Goal: Find specific page/section: Find specific page/section

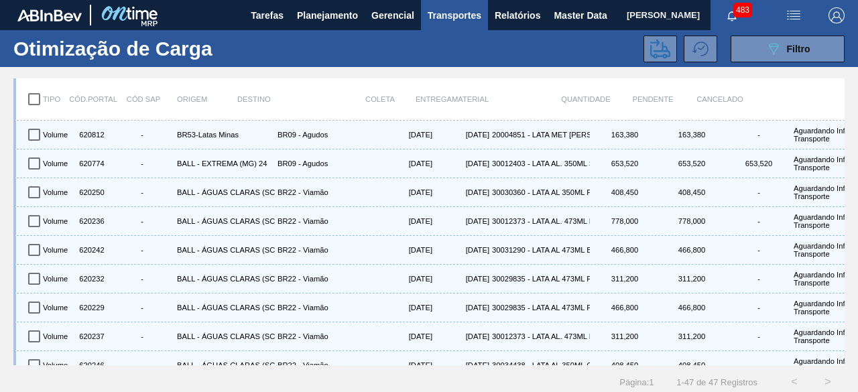
scroll to position [1109, 0]
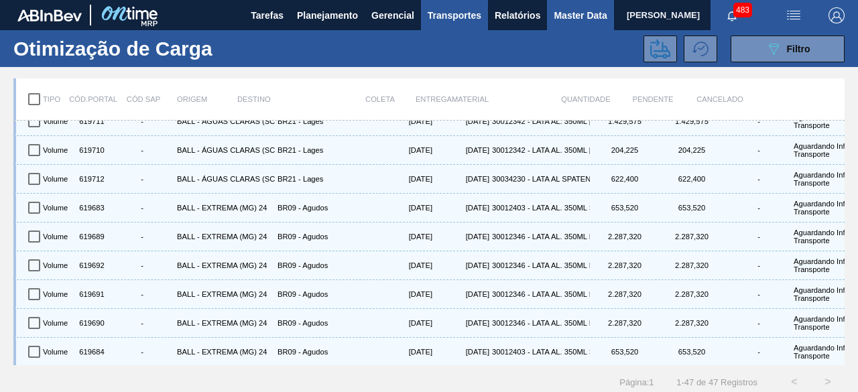
click at [565, 10] on span "Master Data" at bounding box center [580, 15] width 53 height 16
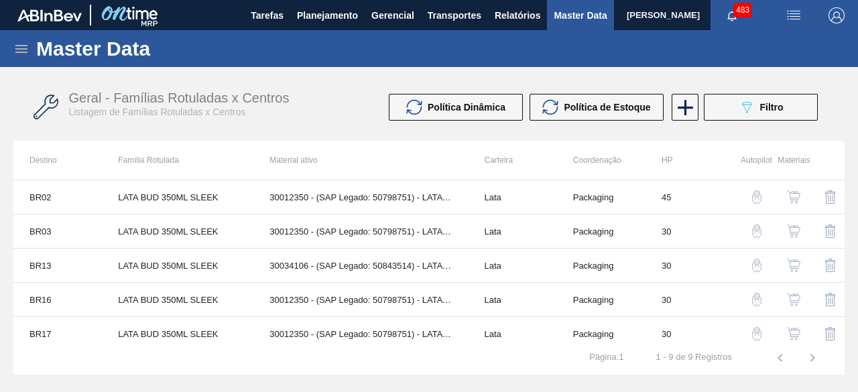
click at [21, 49] on icon at bounding box center [21, 49] width 16 height 16
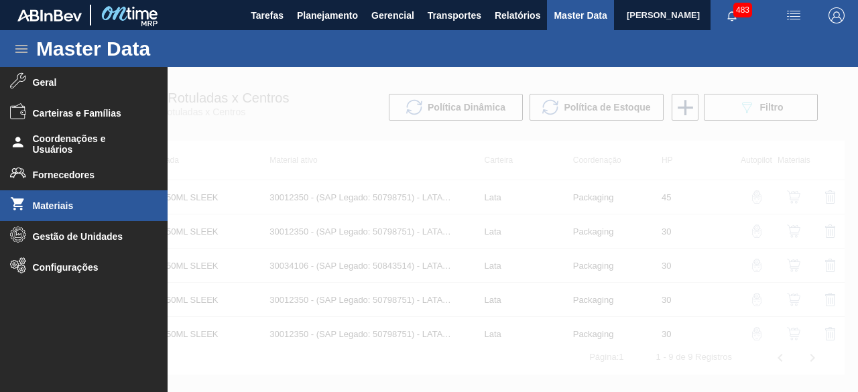
click at [44, 209] on span "Materiais" at bounding box center [88, 206] width 111 height 11
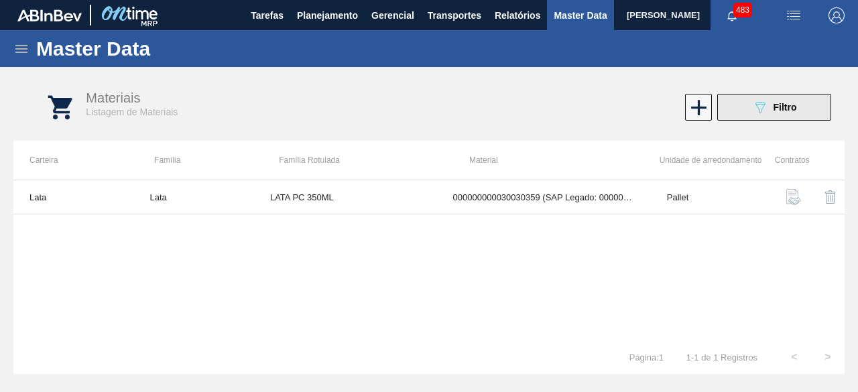
click at [740, 111] on button "089F7B8B-B2A5-4AFE-B5C0-19BA573D28AC Filtro" at bounding box center [775, 107] width 114 height 27
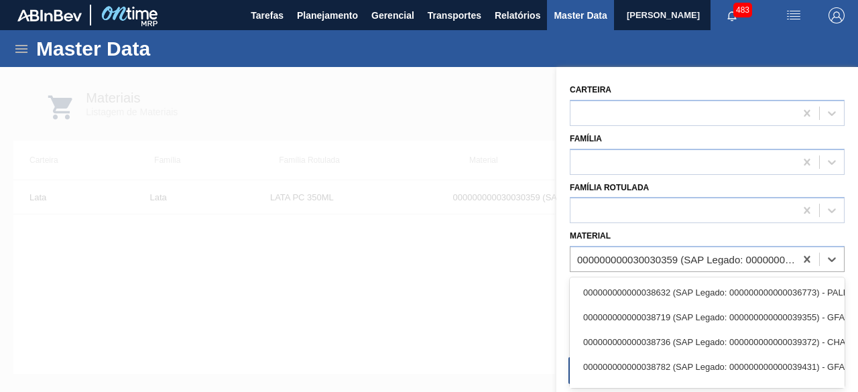
click at [682, 262] on div "000000000030030359 (SAP Legado: 000000000050822774) - LATA AL 350ML PC SUFRAMA …" at bounding box center [686, 259] width 219 height 11
paste input "30012329"
type input "30012329"
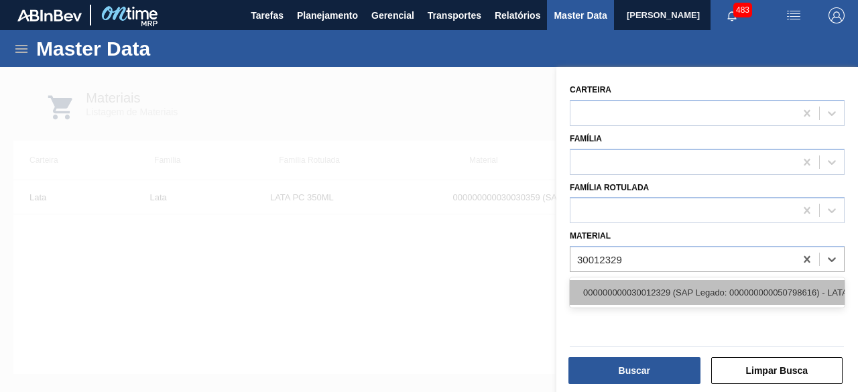
click at [656, 292] on div "000000000030012329 (SAP Legado: 000000000050798616) - LATA AL. 269ML BC MP 429" at bounding box center [707, 292] width 275 height 25
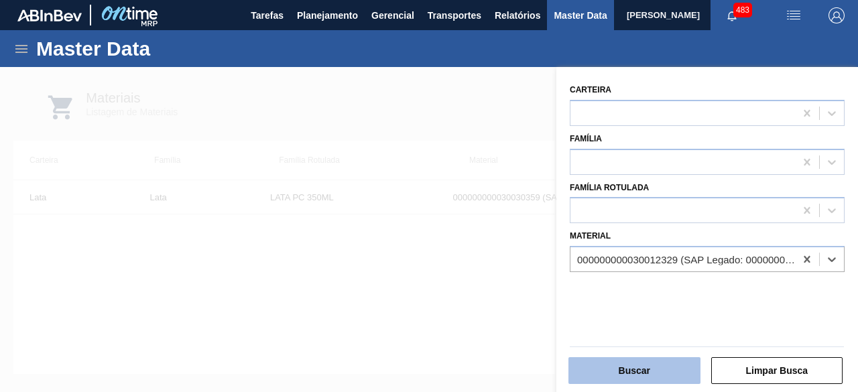
click at [652, 364] on button "Buscar" at bounding box center [635, 370] width 132 height 27
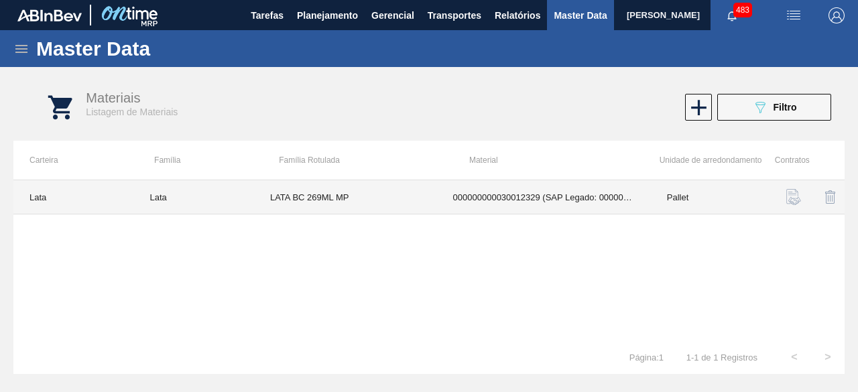
click at [390, 201] on td "LATA BC 269ML MP" at bounding box center [345, 197] width 183 height 34
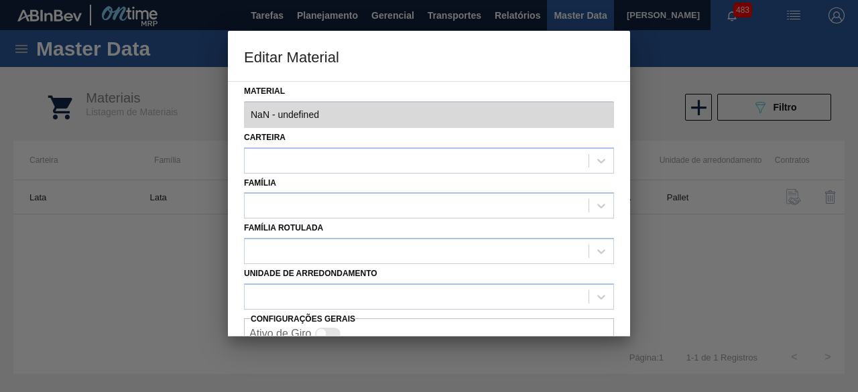
type input "30012329 - 000000000030012329 (SAP Legado: 000000000050798616) - LATA AL. 269ML…"
